Goal: Task Accomplishment & Management: Manage account settings

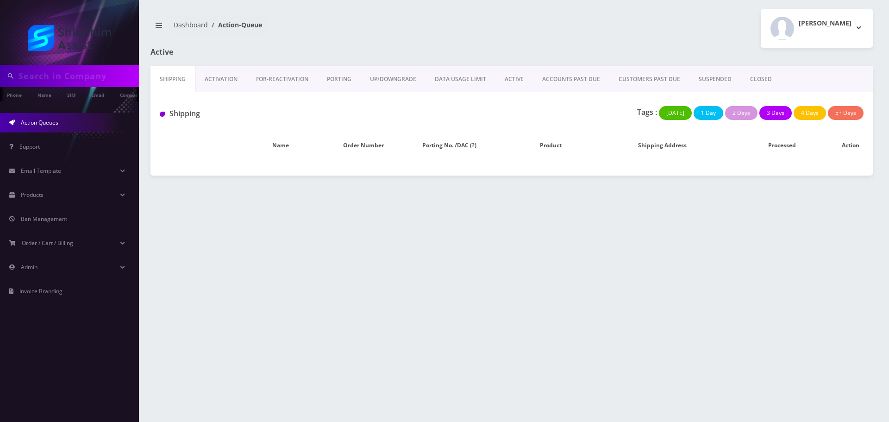
type input "yosefwolf770@gmail.com"
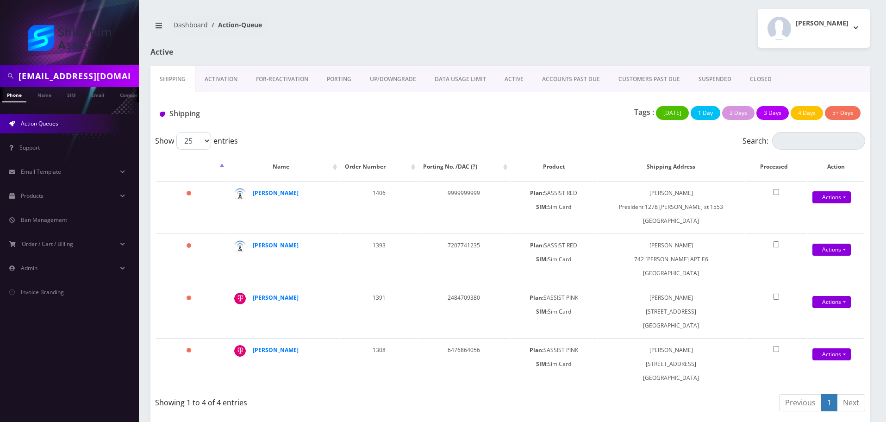
click at [112, 59] on div at bounding box center [69, 32] width 139 height 65
click at [110, 69] on input "yosefwolf770@gmail.com" at bounding box center [78, 76] width 118 height 18
click at [72, 86] on div at bounding box center [69, 76] width 139 height 22
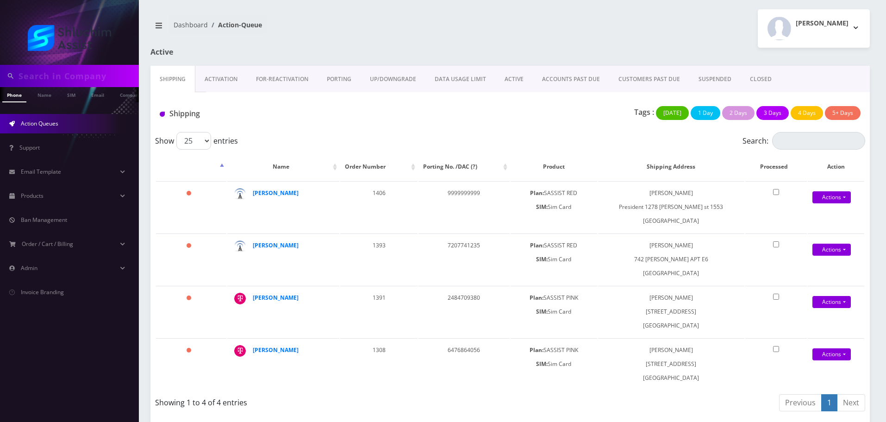
click at [79, 79] on input "text" at bounding box center [78, 76] width 118 height 18
click at [81, 79] on input "v" at bounding box center [78, 76] width 118 height 18
paste input "devoriehecht@gmail.com"
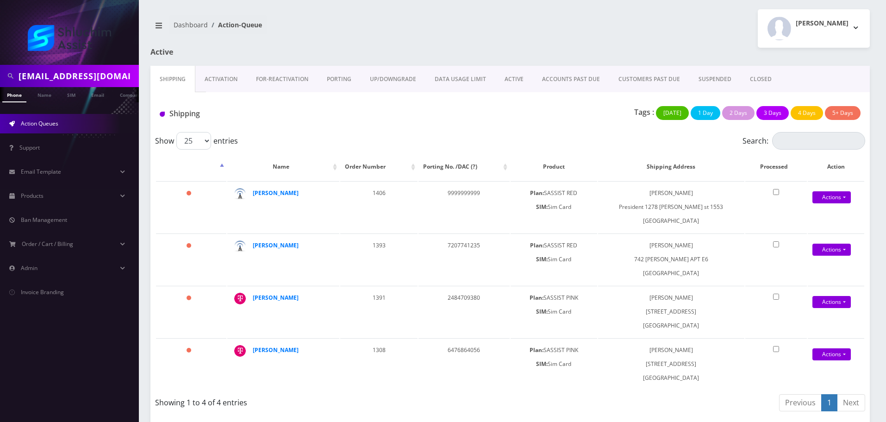
scroll to position [0, 6]
type input "devoriehecht@gmail.com"
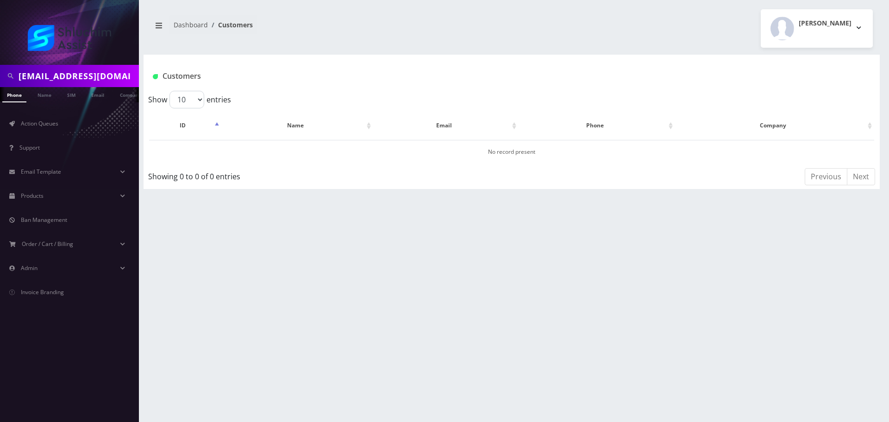
click at [98, 95] on link "Email" at bounding box center [98, 94] width 22 height 14
click at [294, 155] on link "[PERSON_NAME]" at bounding box center [295, 152] width 44 height 8
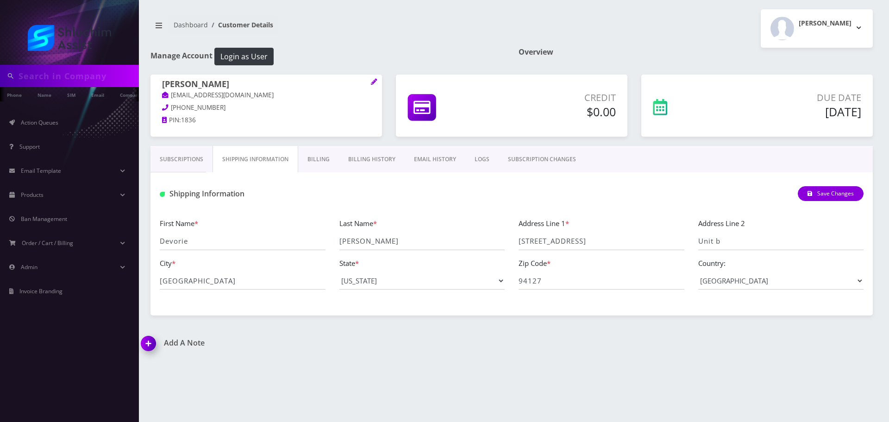
click at [203, 161] on link "Subscriptions" at bounding box center [181, 159] width 62 height 27
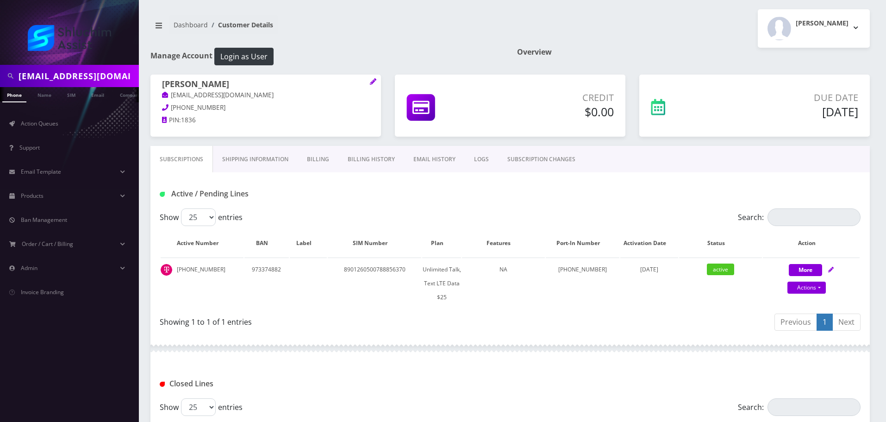
click at [369, 162] on link "Billing History" at bounding box center [371, 159] width 66 height 27
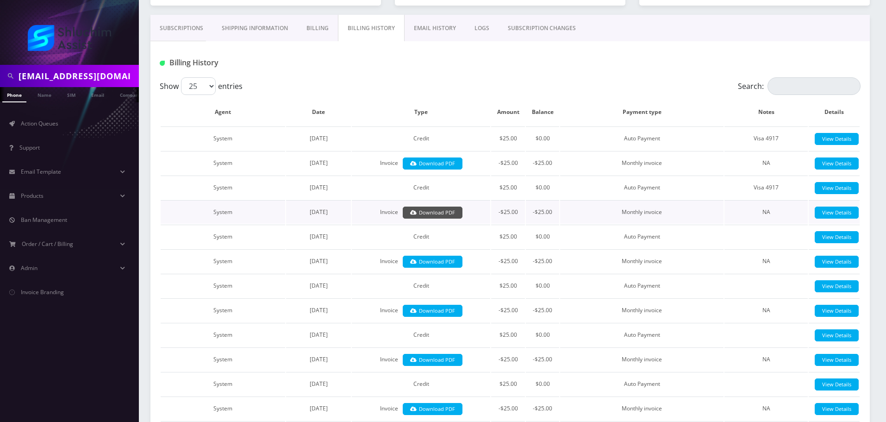
scroll to position [139, 0]
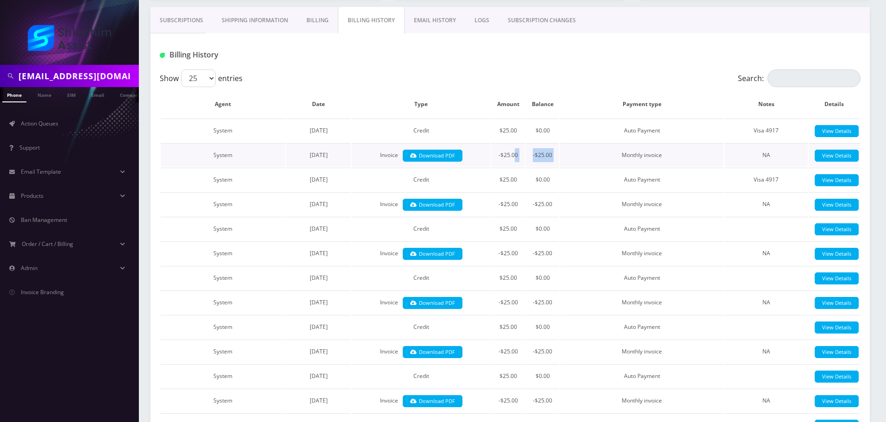
drag, startPoint x: 516, startPoint y: 156, endPoint x: 577, endPoint y: 156, distance: 61.1
click at [577, 156] on tr "System August 26, 2025 Invoice Download PDF -$25.00 -$25.00 Monthly invoice NA …" at bounding box center [510, 155] width 699 height 24
click at [577, 156] on td "Monthly invoice" at bounding box center [641, 155] width 163 height 24
drag, startPoint x: 516, startPoint y: 156, endPoint x: 590, endPoint y: 158, distance: 73.6
click at [588, 158] on tr "System August 26, 2025 Invoice Download PDF -$25.00 -$25.00 Monthly invoice NA …" at bounding box center [510, 155] width 699 height 24
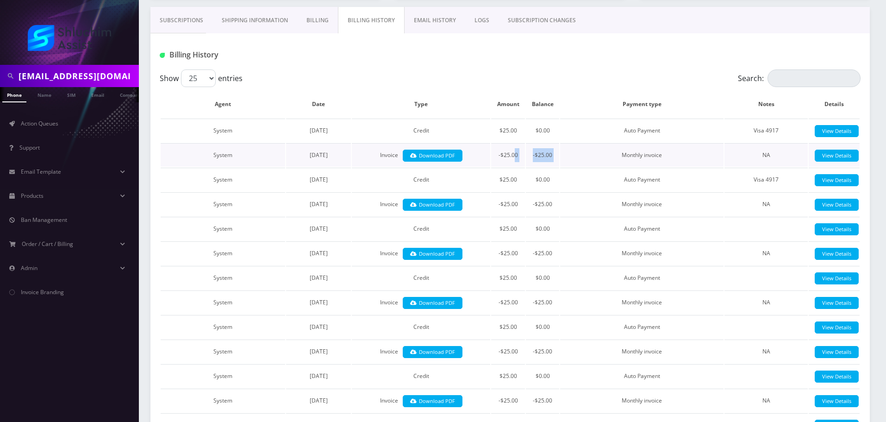
click at [590, 158] on td "Monthly invoice" at bounding box center [641, 155] width 163 height 24
drag, startPoint x: 515, startPoint y: 158, endPoint x: 592, endPoint y: 161, distance: 77.3
click at [591, 161] on tr "System August 26, 2025 Invoice Download PDF -$25.00 -$25.00 Monthly invoice NA …" at bounding box center [510, 155] width 699 height 24
click at [592, 161] on td "Monthly invoice" at bounding box center [641, 155] width 163 height 24
drag, startPoint x: 511, startPoint y: 161, endPoint x: 598, endPoint y: 162, distance: 87.0
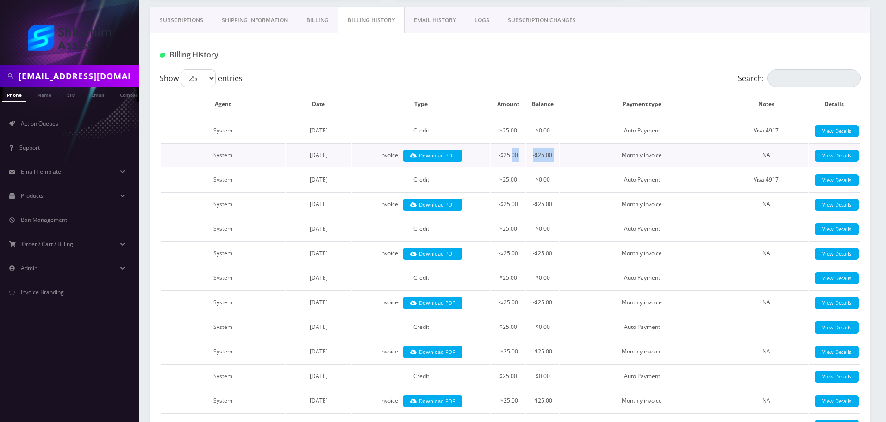
click at [590, 162] on tr "System August 26, 2025 Invoice Download PDF -$25.00 -$25.00 Monthly invoice NA …" at bounding box center [510, 155] width 699 height 24
click at [598, 162] on td "Monthly invoice" at bounding box center [641, 155] width 163 height 24
drag, startPoint x: 514, startPoint y: 162, endPoint x: 644, endPoint y: 162, distance: 130.5
click at [637, 162] on tr "System August 26, 2025 Invoice Download PDF -$25.00 -$25.00 Monthly invoice NA …" at bounding box center [510, 155] width 699 height 24
click at [646, 162] on td "Monthly invoice" at bounding box center [641, 155] width 163 height 24
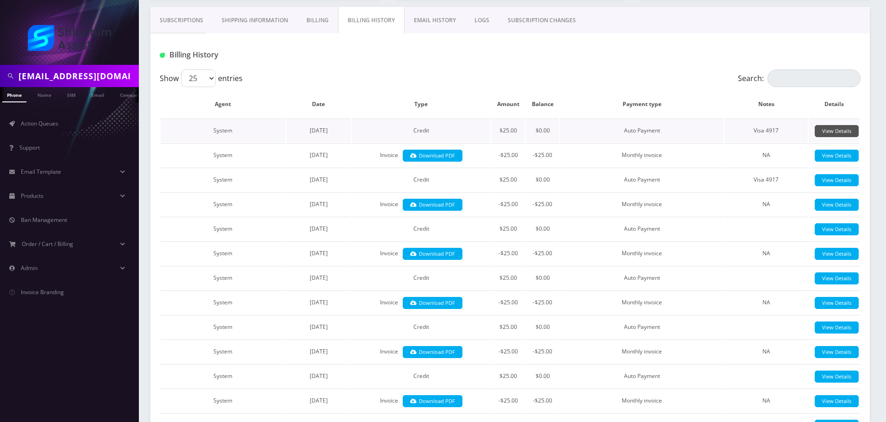
click at [828, 131] on link "View Details" at bounding box center [837, 131] width 44 height 12
click at [448, 154] on link "Download PDF" at bounding box center [433, 155] width 60 height 12
click at [110, 78] on input "devoriehecht@gmail.com" at bounding box center [78, 76] width 118 height 18
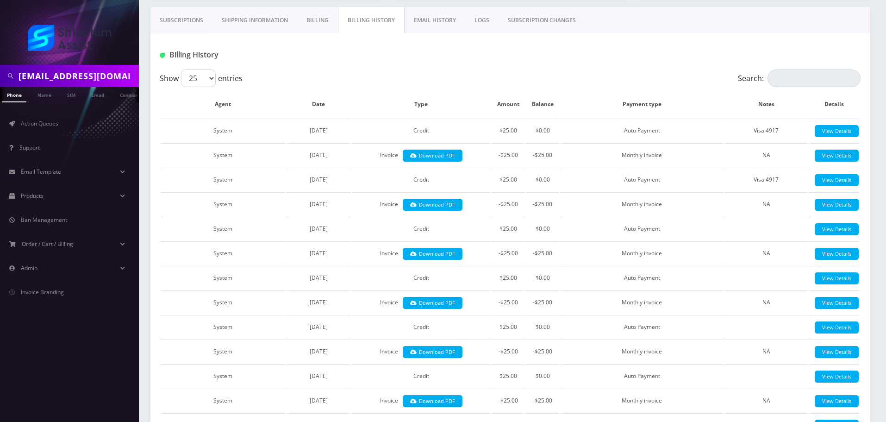
paste input "9348678909"
type input "9348678909"
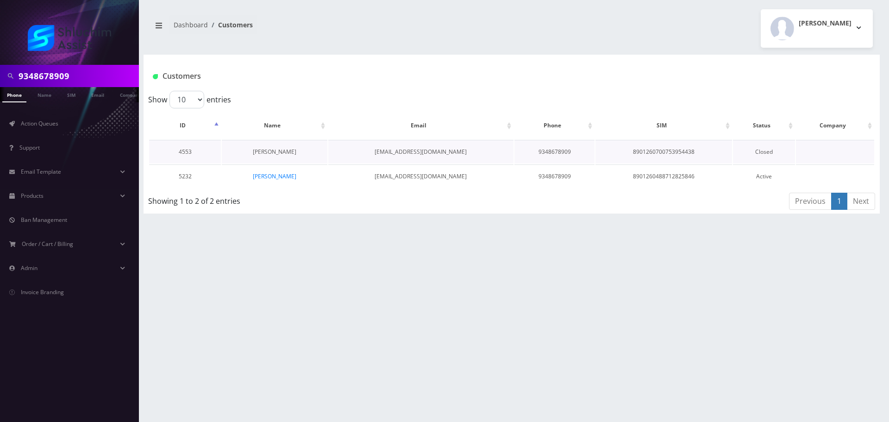
click at [288, 153] on link "[PERSON_NAME]" at bounding box center [275, 152] width 44 height 8
click at [284, 173] on link "[PERSON_NAME]" at bounding box center [275, 176] width 44 height 8
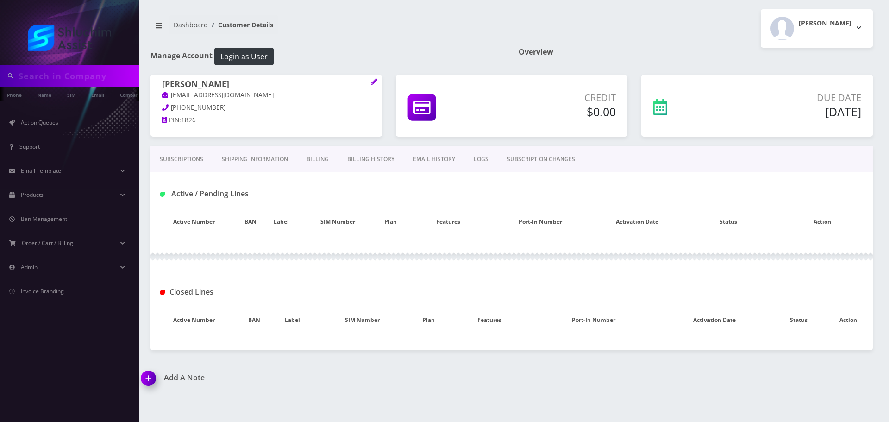
type input "9348678909"
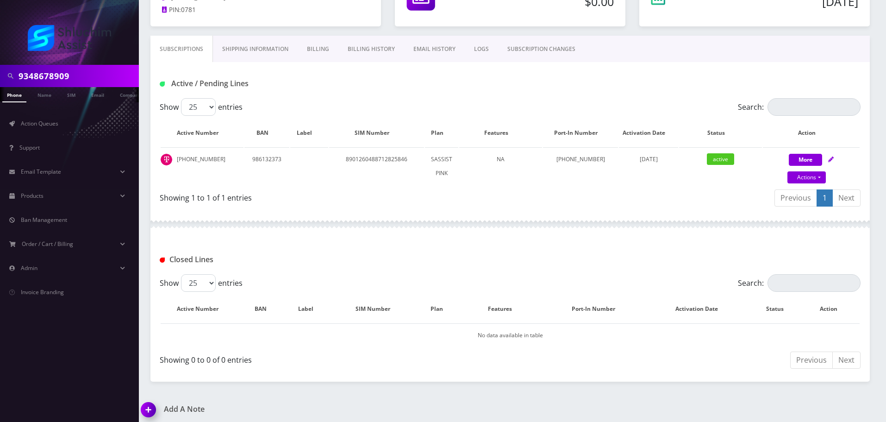
scroll to position [115, 0]
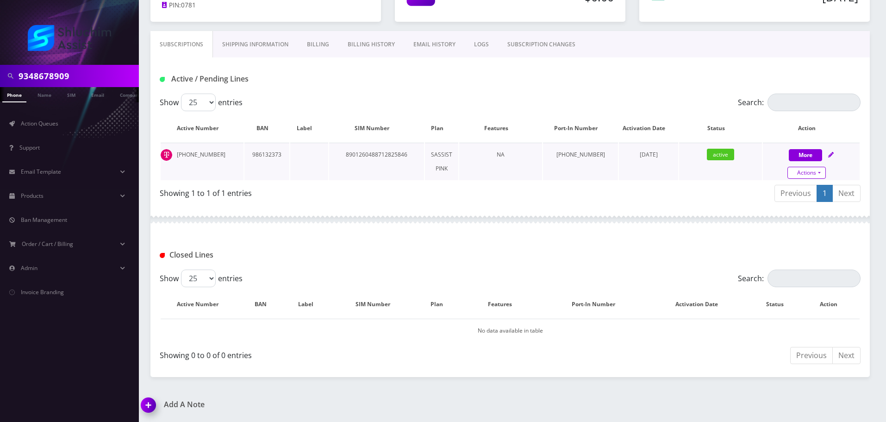
click at [808, 167] on link "Actions" at bounding box center [806, 173] width 38 height 12
select select "178"
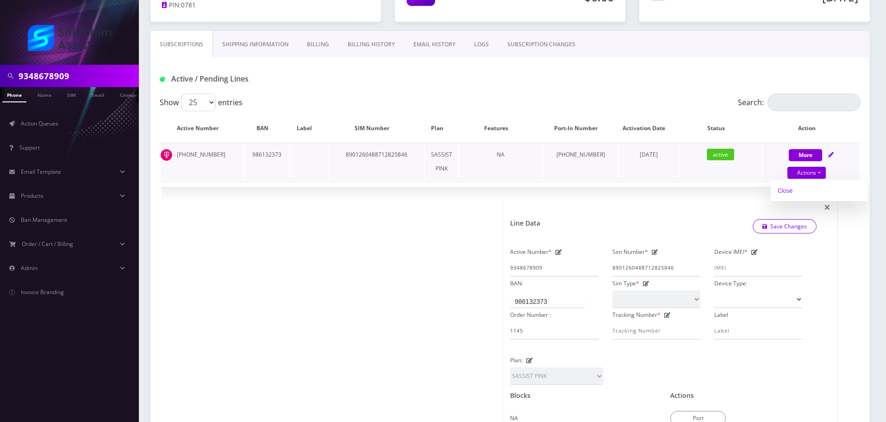
click at [796, 193] on link "Close" at bounding box center [819, 190] width 97 height 14
type input "09/05/2025"
select select "178"
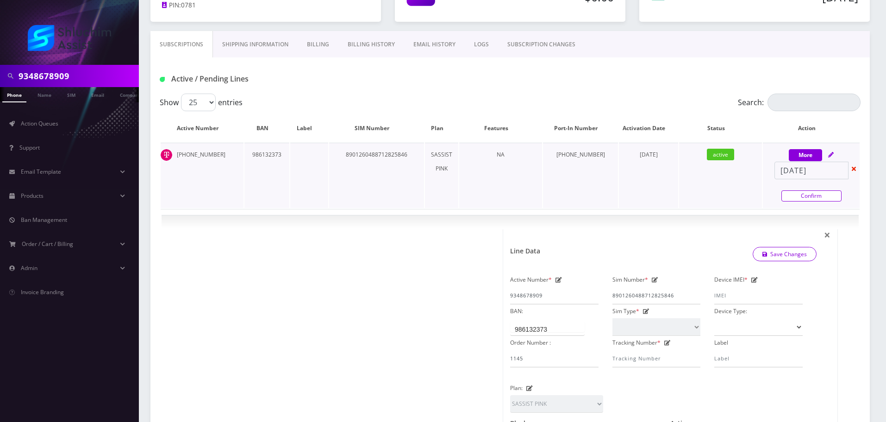
click at [802, 197] on link "Confirm" at bounding box center [811, 195] width 60 height 11
select select "178"
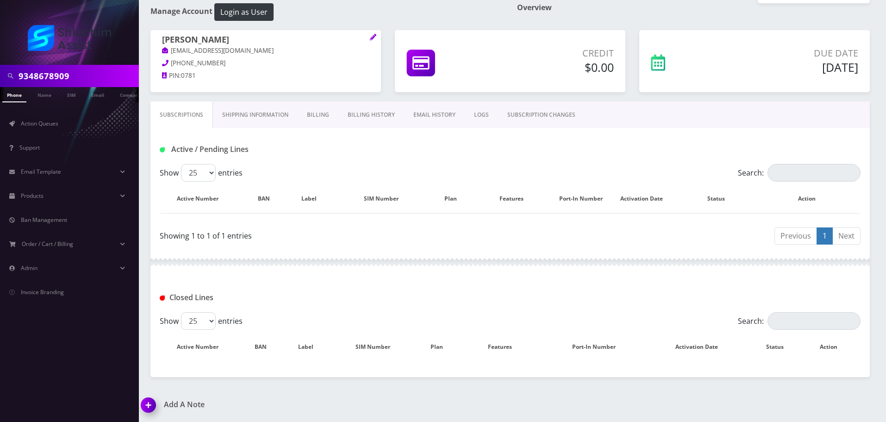
scroll to position [101, 0]
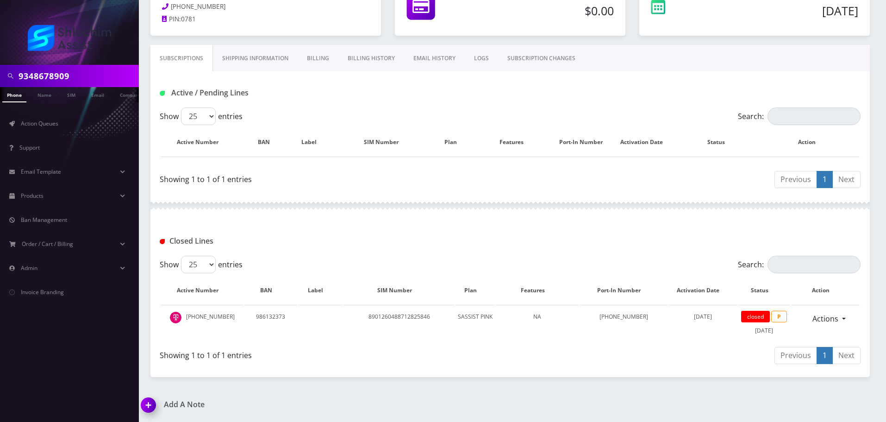
click at [88, 67] on input "9348678909" at bounding box center [78, 76] width 118 height 18
click at [89, 67] on input "9348678909" at bounding box center [78, 76] width 118 height 18
click at [89, 67] on input "text" at bounding box center [78, 76] width 118 height 18
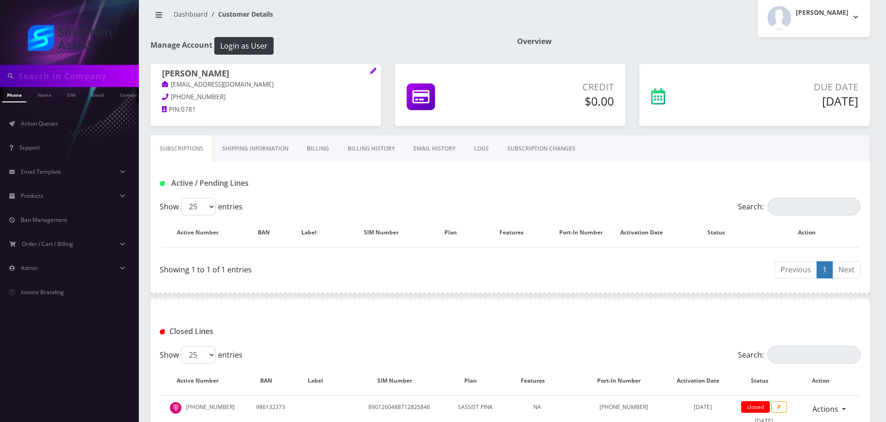
scroll to position [0, 0]
